Goal: Transaction & Acquisition: Purchase product/service

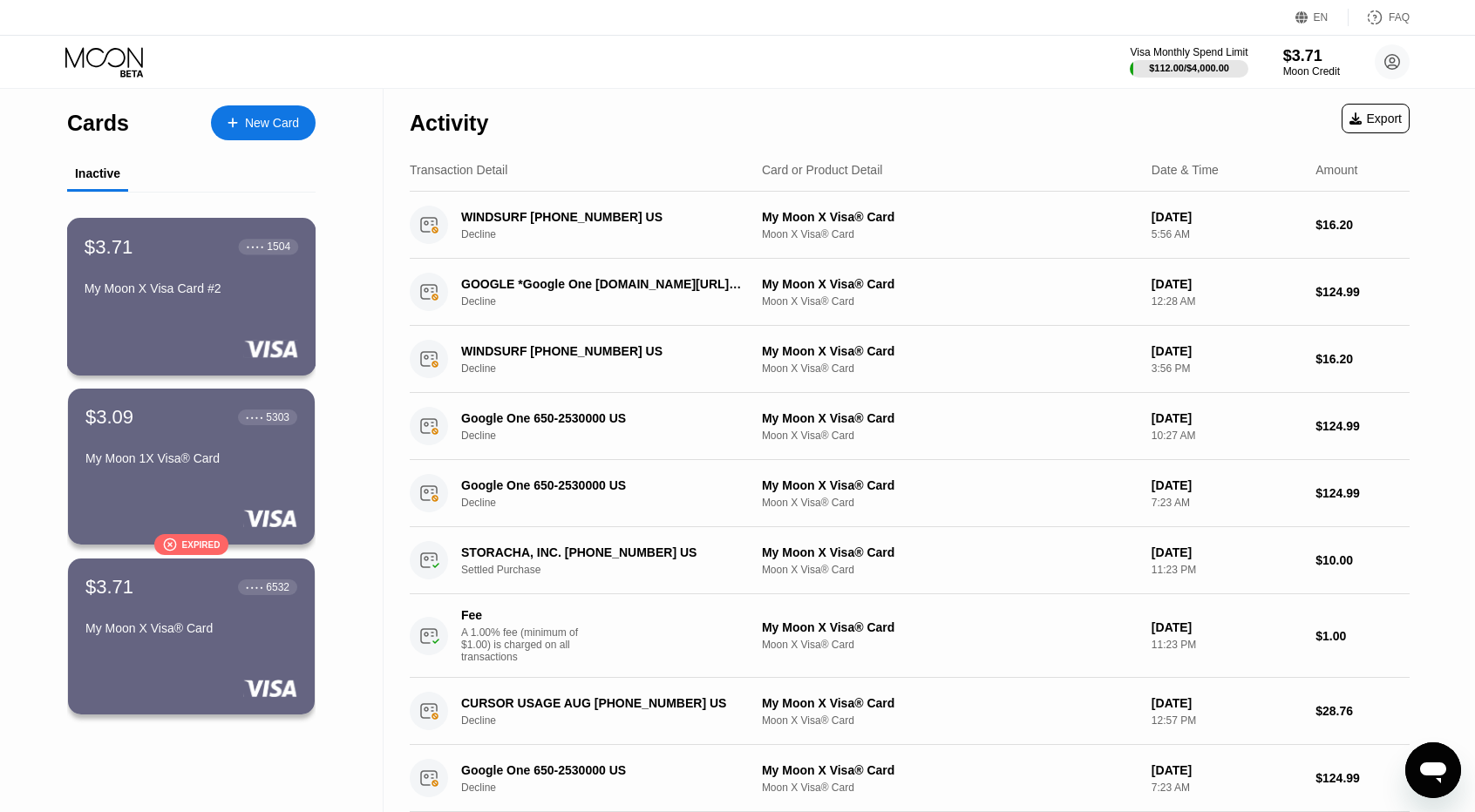
click at [230, 333] on div "$3.71 ● ● ● ● 1504 My Moon X Visa Card #2" at bounding box center [192, 296] width 249 height 158
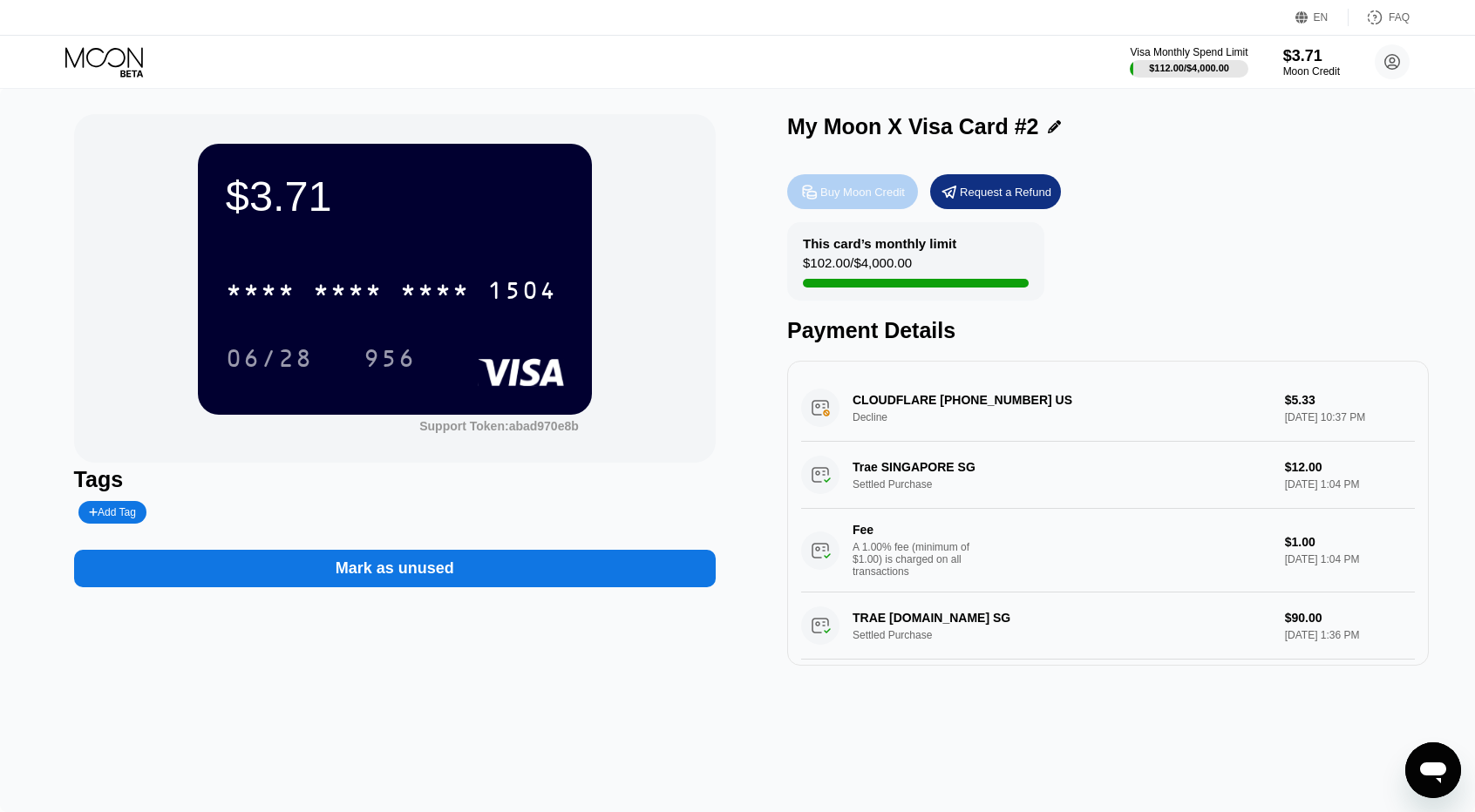
click at [869, 190] on div "Buy Moon Credit" at bounding box center [862, 192] width 84 height 15
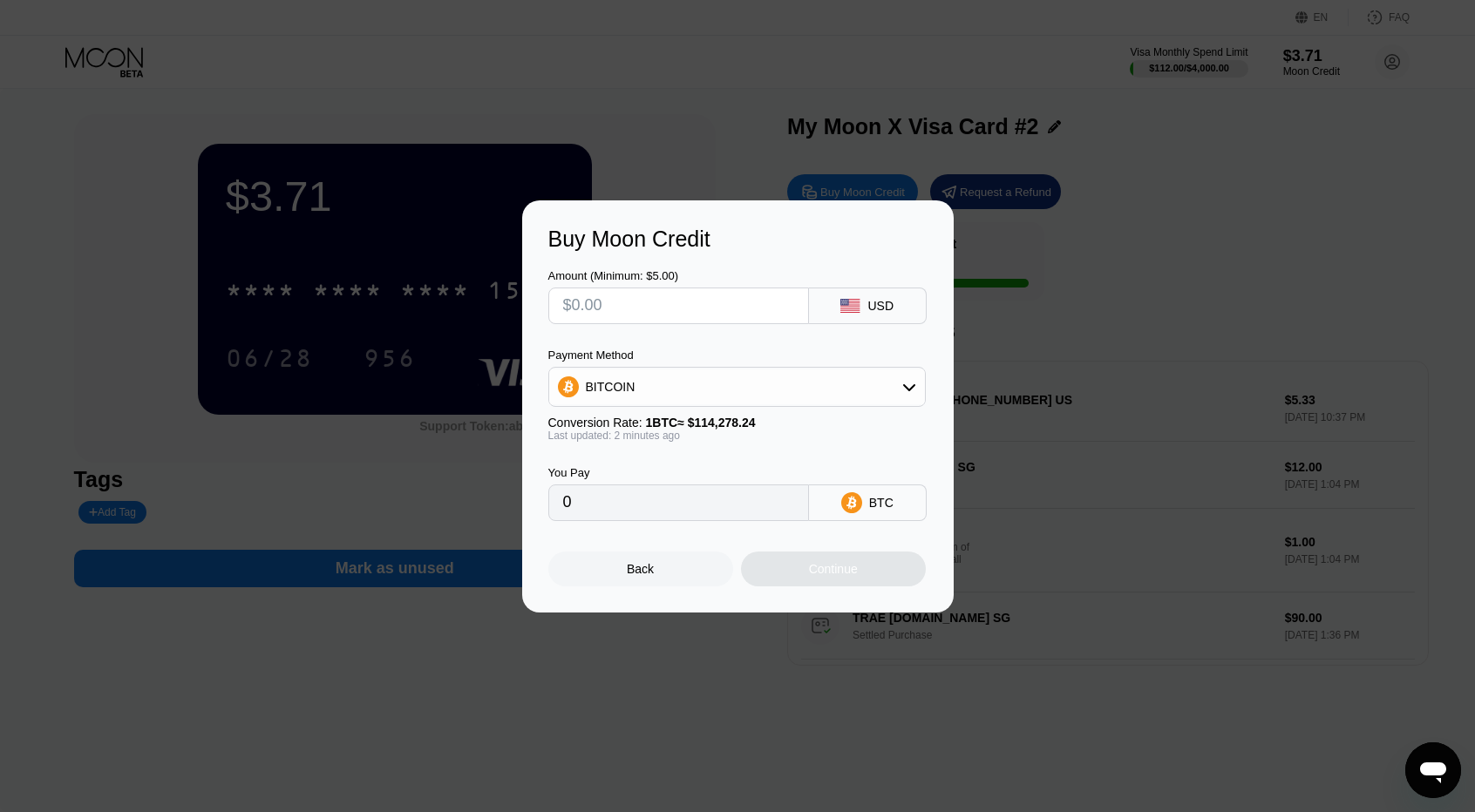
click at [607, 300] on input "text" at bounding box center [678, 305] width 231 height 35
type input "$1"
type input "0.00000876"
type input "$10"
type input "0.00008751"
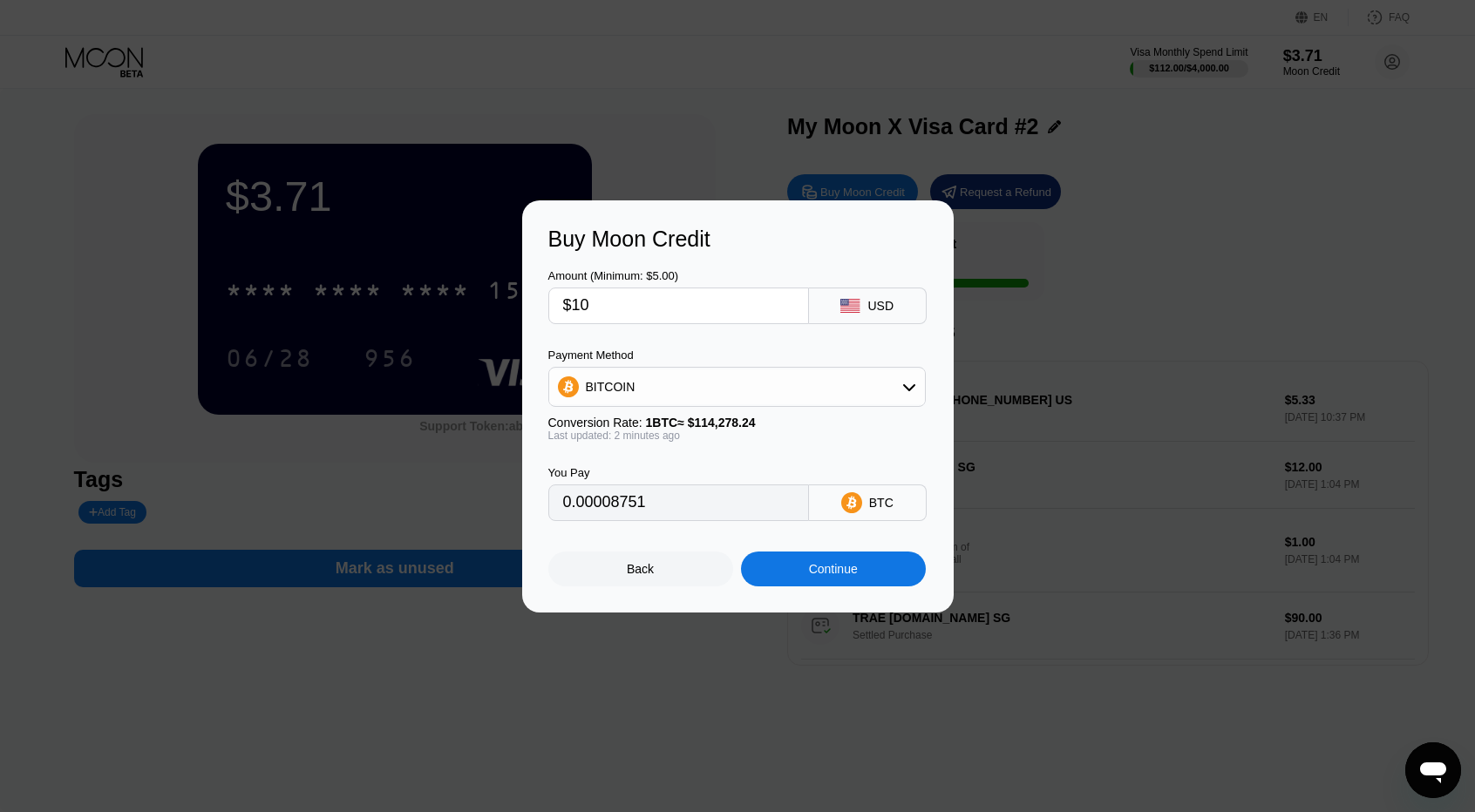
type input "$100"
type input "0.00087506"
type input "$10"
type input "0.00008751"
type input "$1"
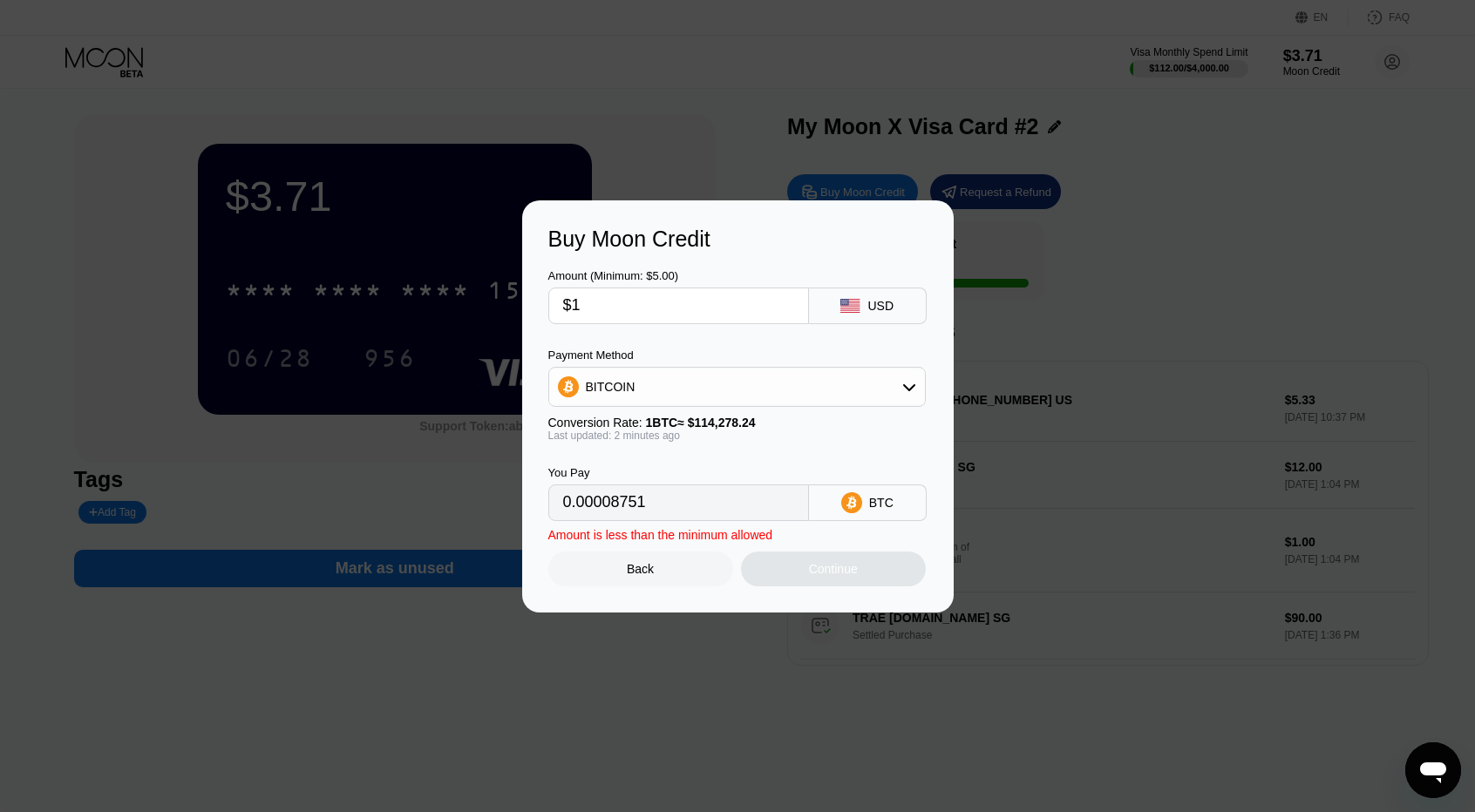
type input "0.00000876"
type input "$10"
type input "0.00008751"
type input "$100"
type input "0.00087506"
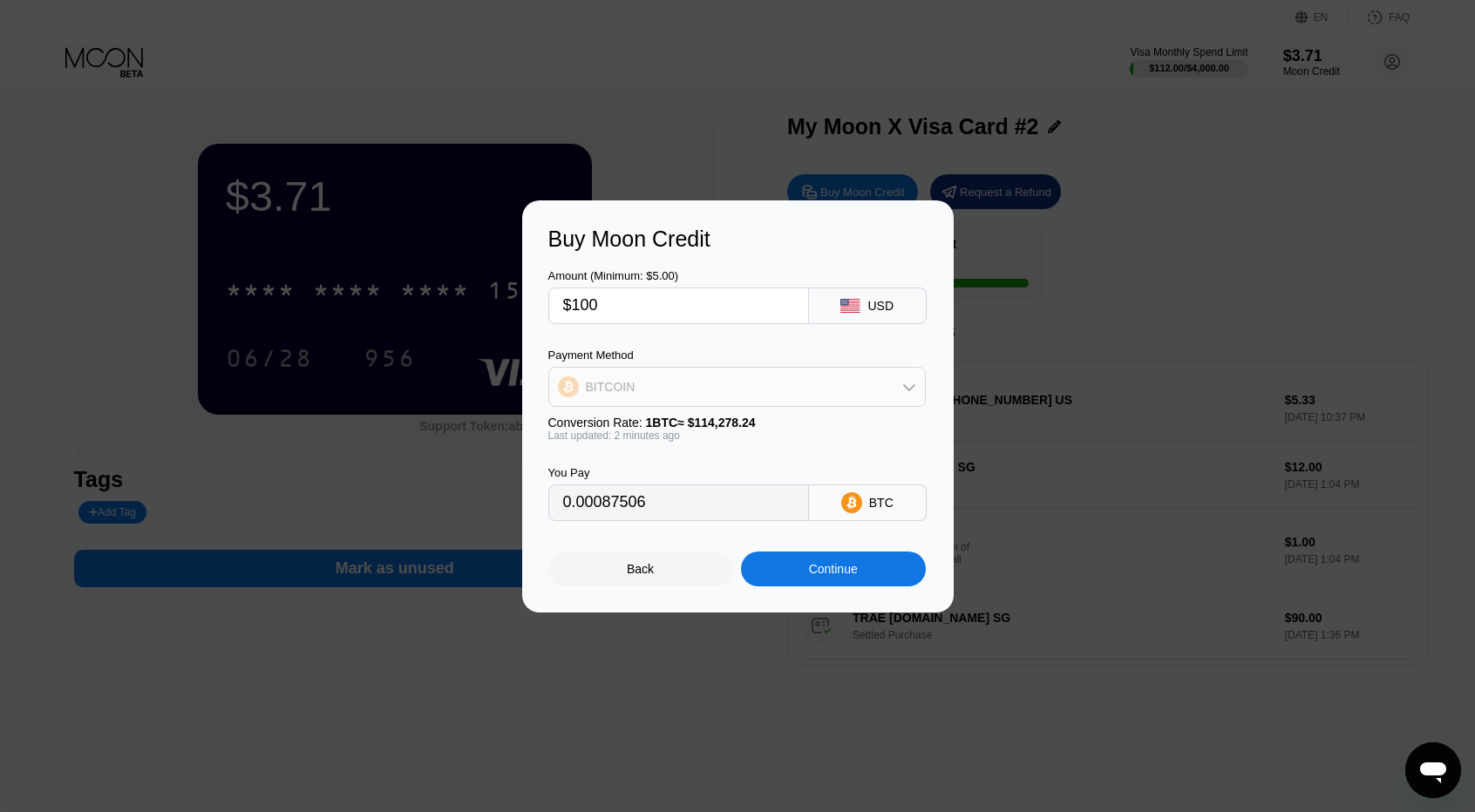
click at [651, 388] on div "BITCOIN" at bounding box center [737, 387] width 376 height 35
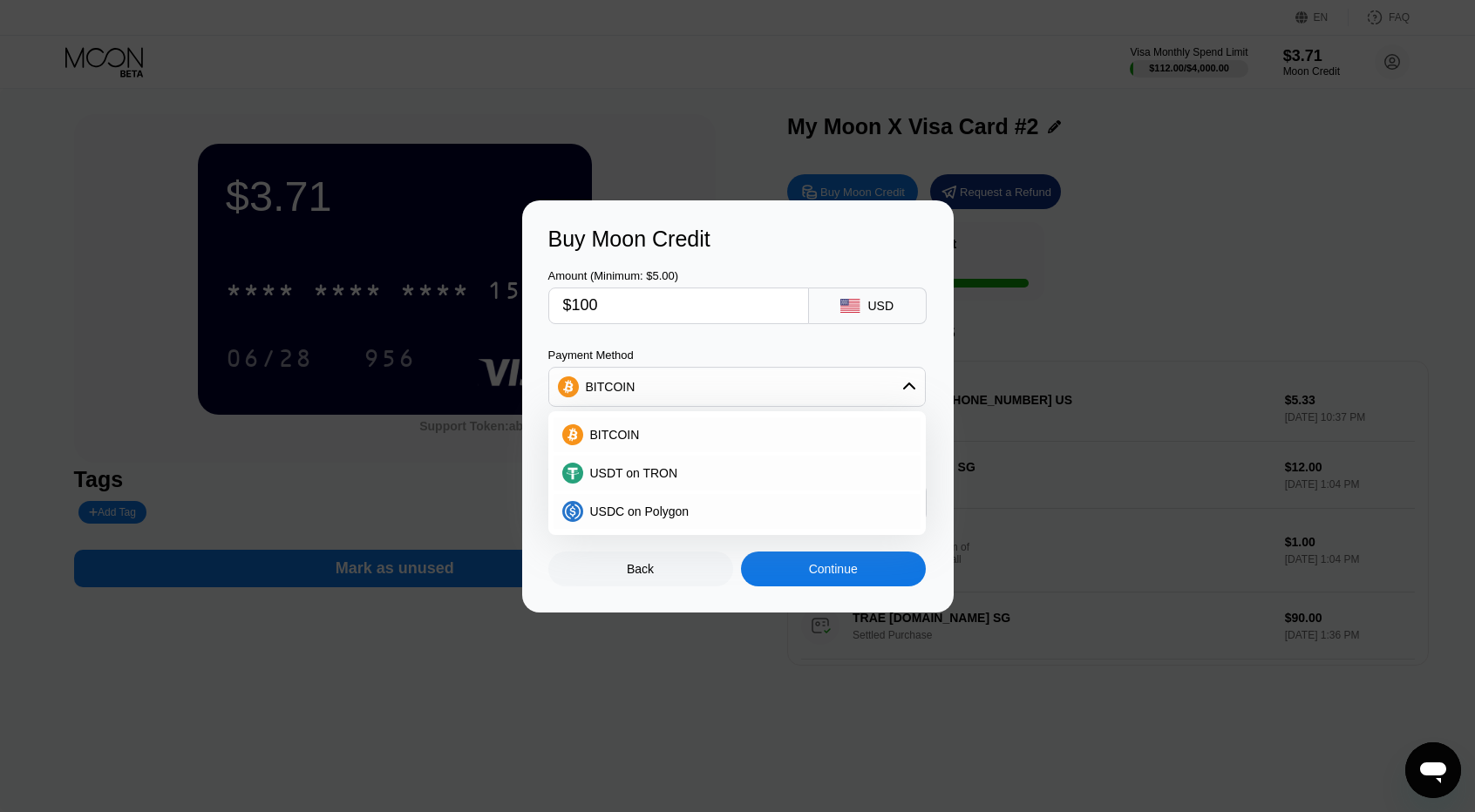
click at [638, 318] on input "$100" at bounding box center [678, 305] width 231 height 35
type input "$10"
type input "0.00008751"
type input "$1"
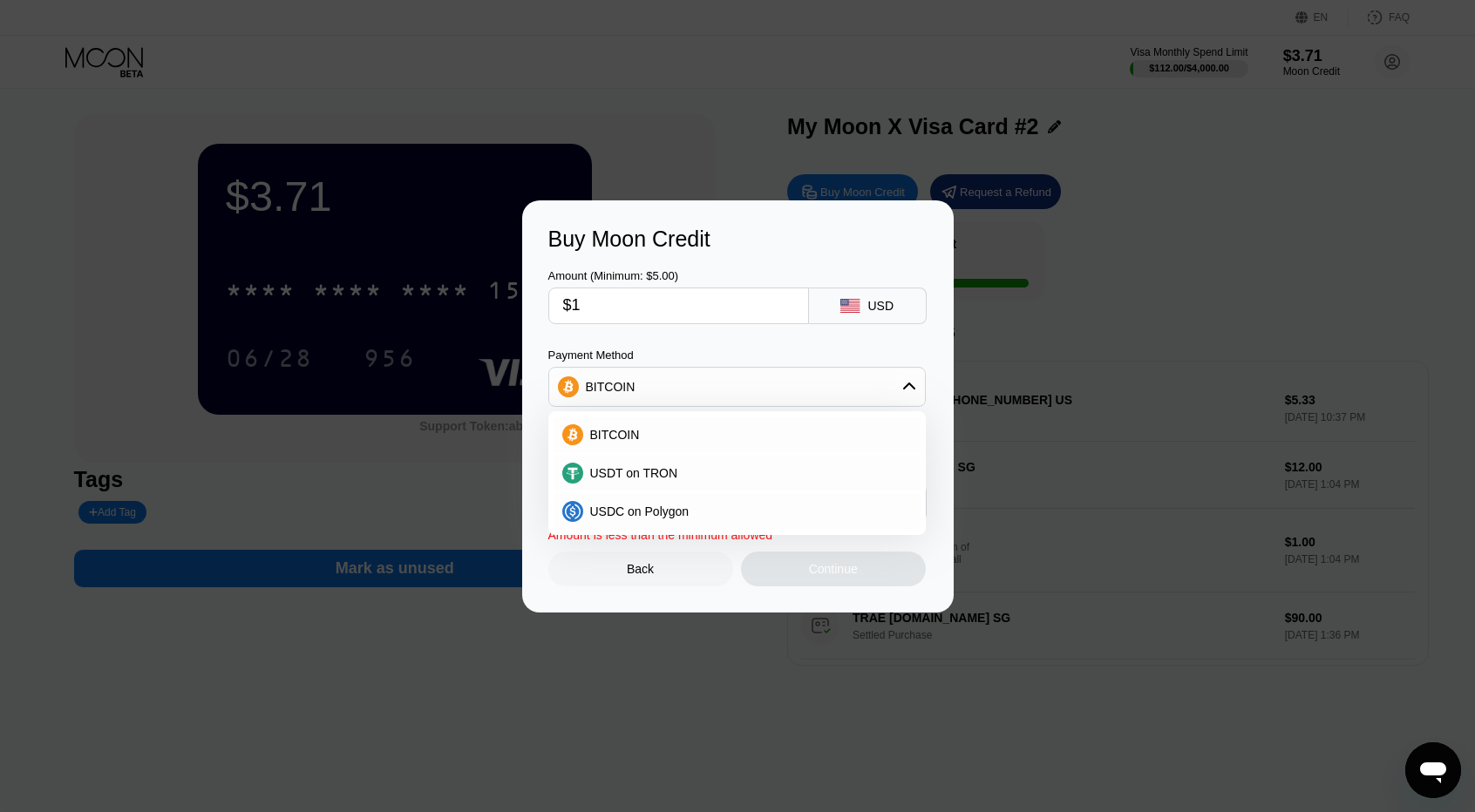
type input "0.00000876"
type input "0"
click at [655, 468] on span "USDT on TRON" at bounding box center [634, 473] width 88 height 14
type input "0.00"
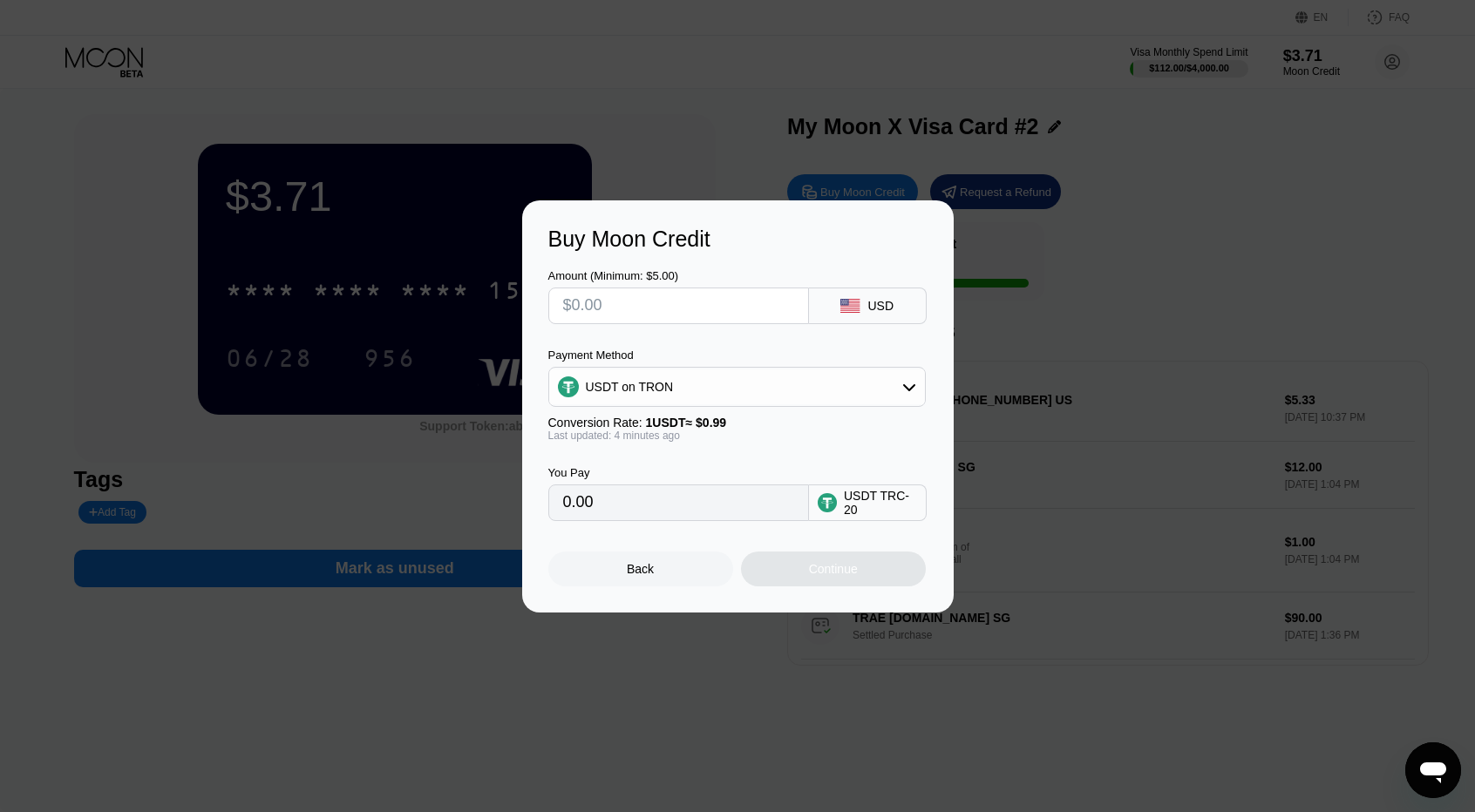
click at [640, 299] on input "text" at bounding box center [678, 305] width 231 height 35
type input "$4"
type input "4.04"
type input "$40"
type input "40.40"
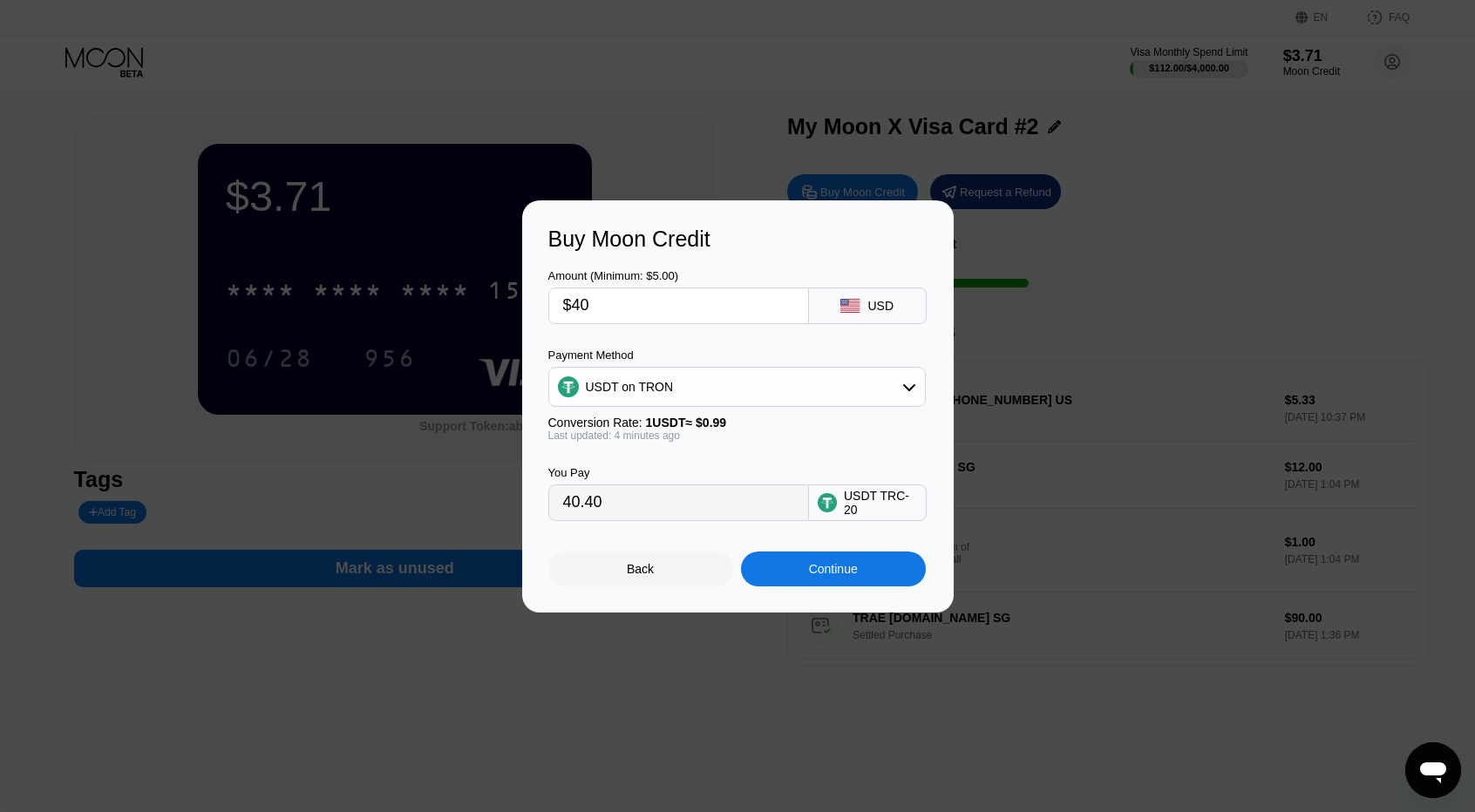
type input "$40"
click at [830, 557] on div "Continue" at bounding box center [833, 568] width 185 height 35
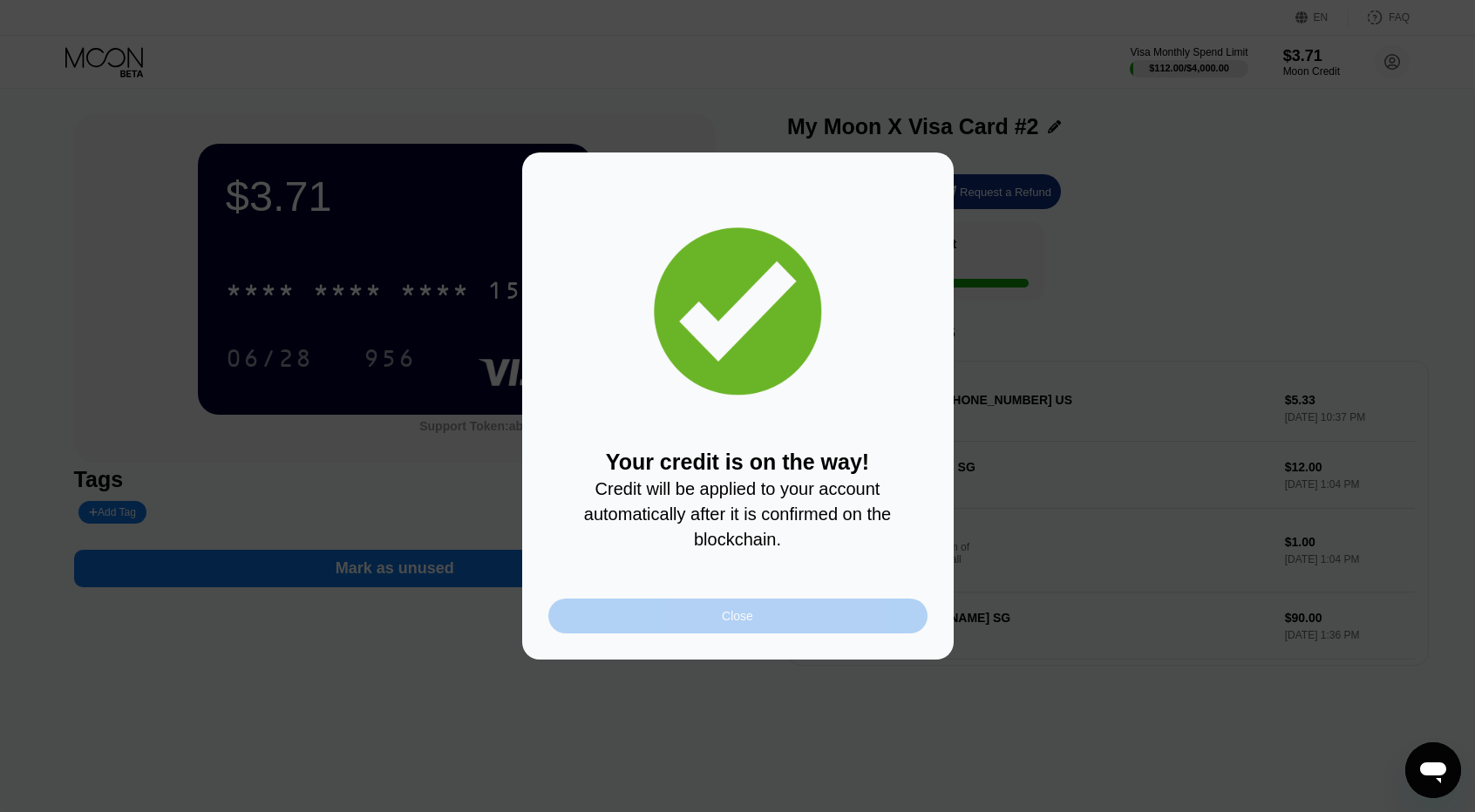
click at [747, 622] on div "Close" at bounding box center [738, 616] width 32 height 14
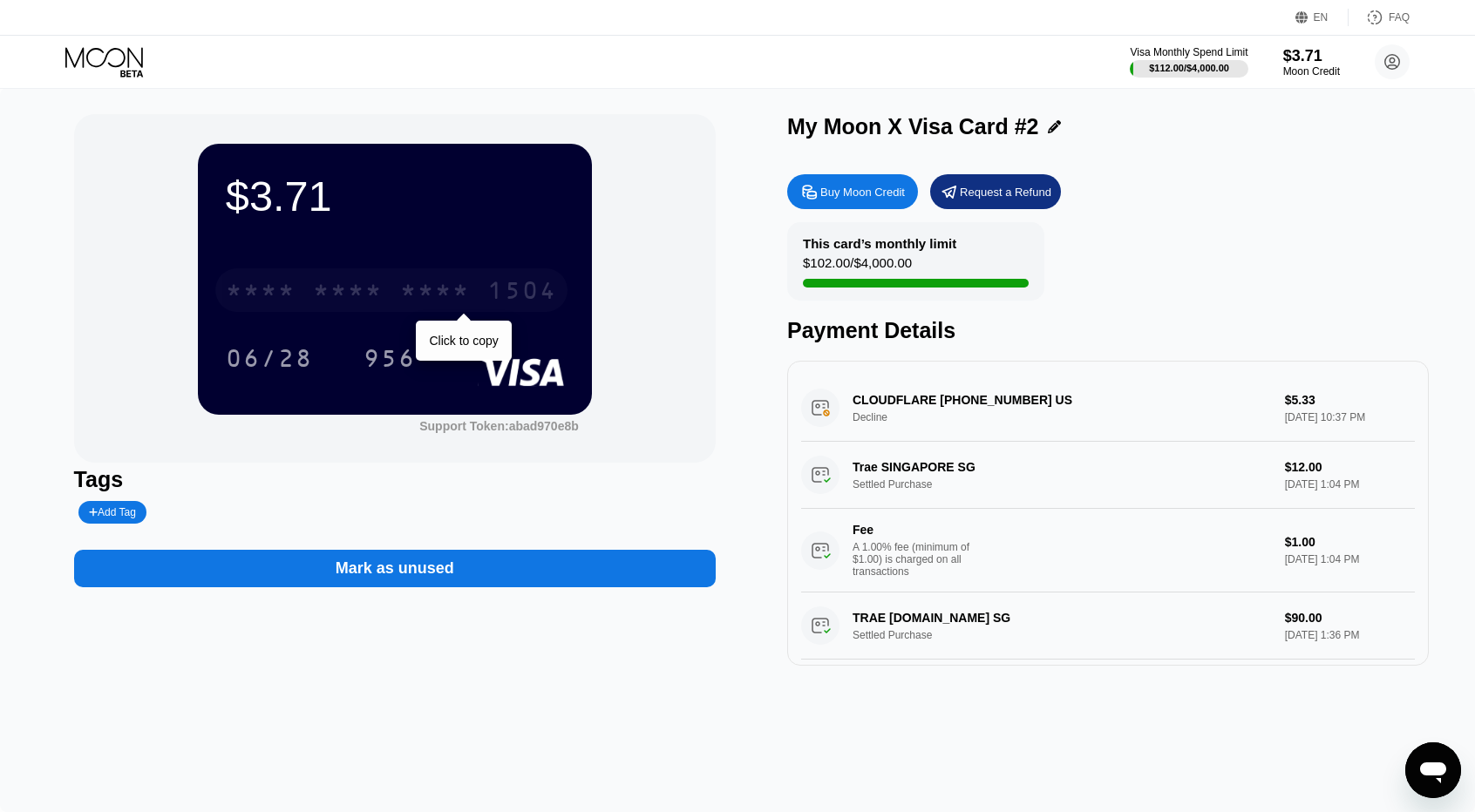
click at [263, 286] on div "* * * *" at bounding box center [260, 293] width 70 height 28
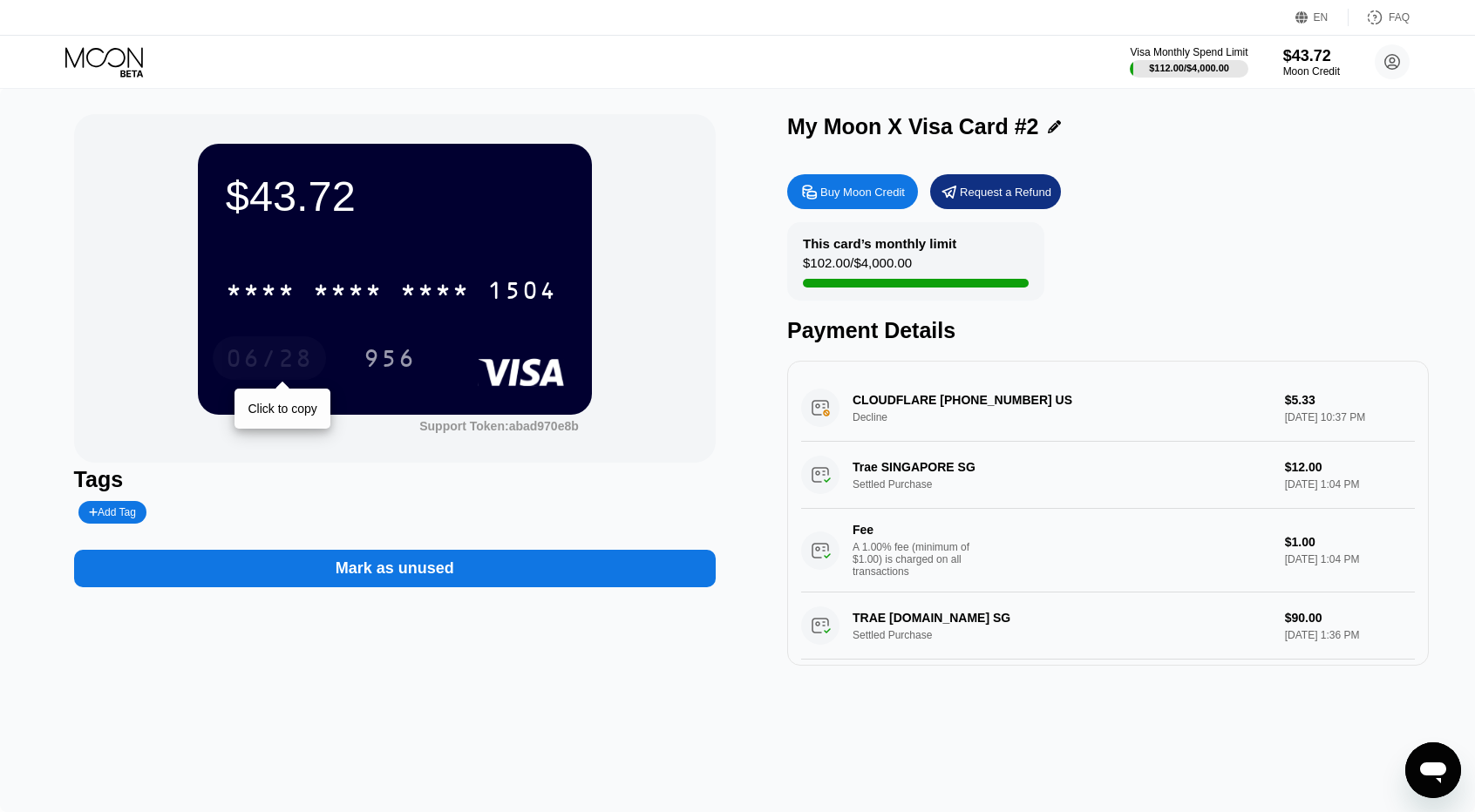
click at [294, 371] on div "06/28" at bounding box center [269, 361] width 87 height 28
